Goal: Information Seeking & Learning: Learn about a topic

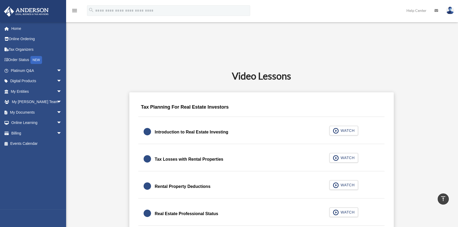
scroll to position [259, 0]
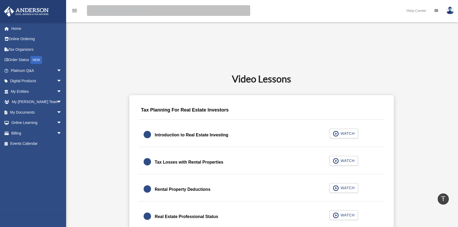
click at [116, 11] on input "search" at bounding box center [168, 10] width 163 height 11
type input "**********"
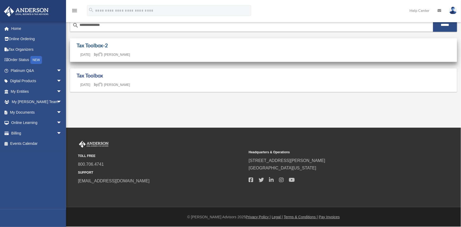
click at [89, 45] on link "Tax Toolbox-2" at bounding box center [92, 45] width 31 height 6
click at [90, 46] on link "Tax Toolbox-2" at bounding box center [92, 45] width 31 height 6
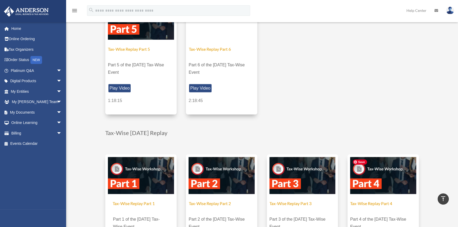
scroll to position [360, 0]
